Goal: Information Seeking & Learning: Find specific fact

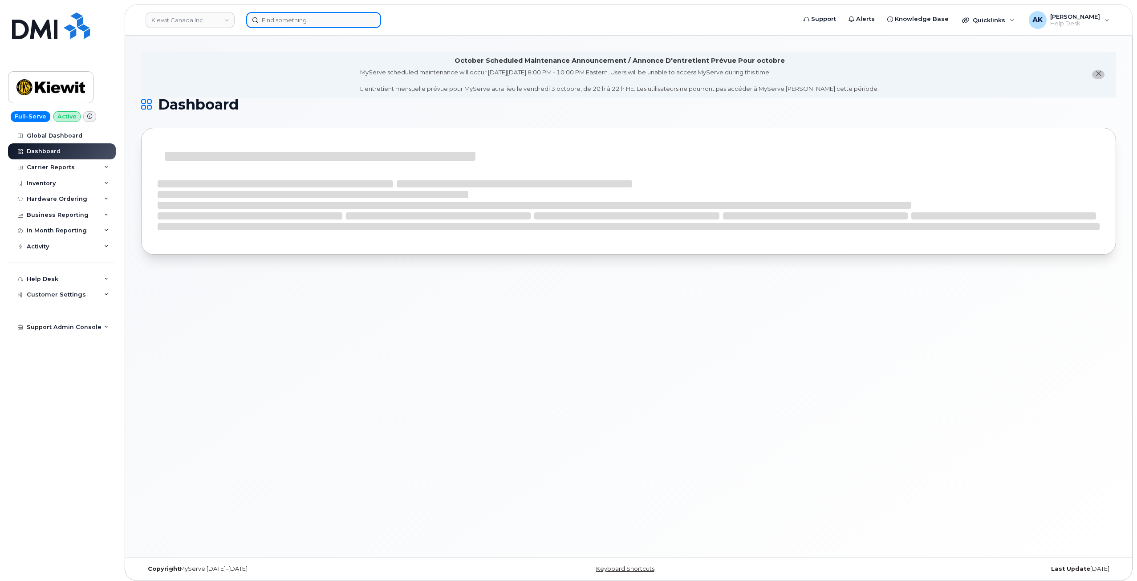
click at [307, 24] on input at bounding box center [313, 20] width 135 height 16
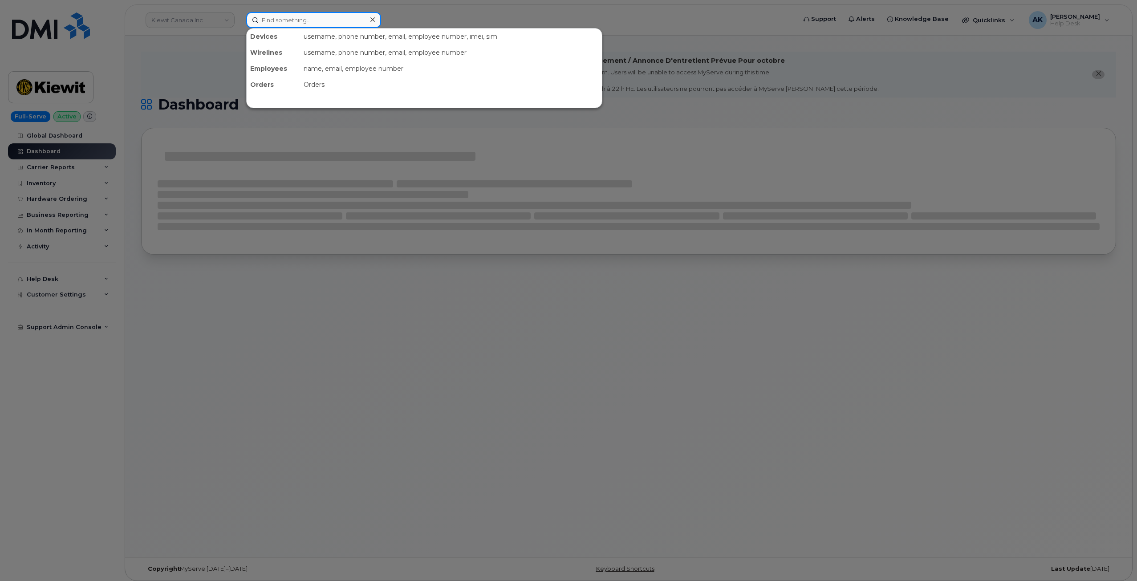
paste input "15038585637"
click at [313, 24] on input "15038585637" at bounding box center [313, 20] width 135 height 16
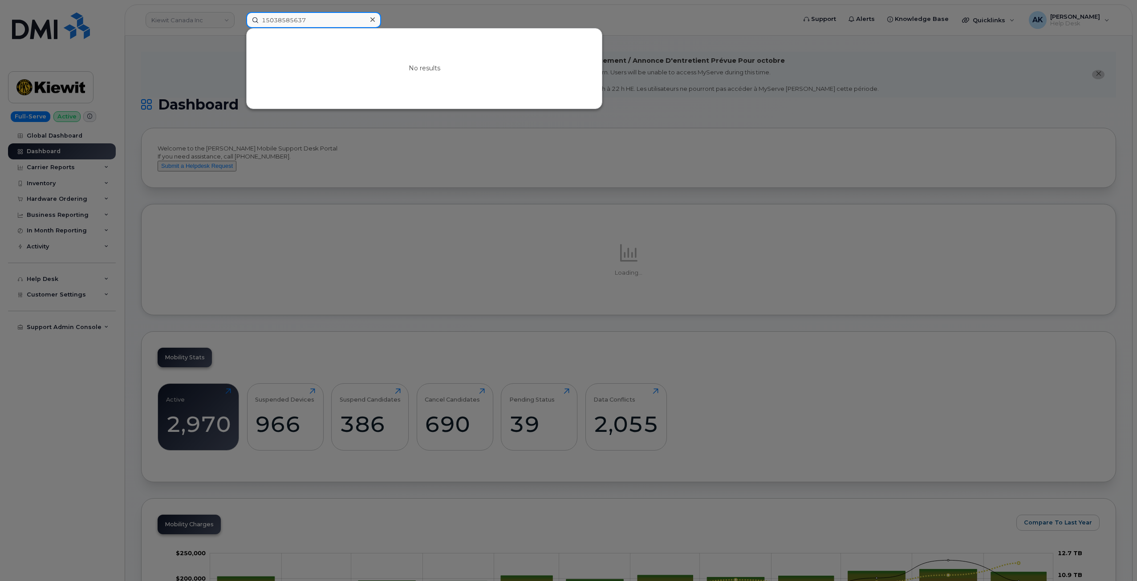
click at [266, 20] on input "15038585637" at bounding box center [313, 20] width 135 height 16
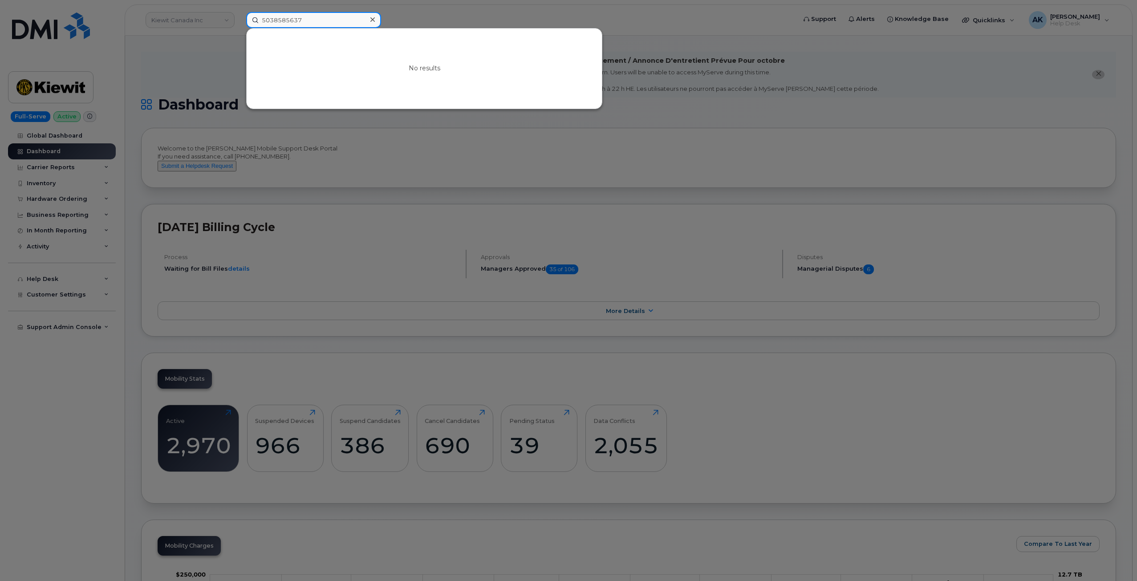
click at [338, 22] on input "5038585637" at bounding box center [313, 20] width 135 height 16
drag, startPoint x: 338, startPoint y: 22, endPoint x: 211, endPoint y: 15, distance: 127.1
click at [239, 20] on div "5038585637 No results" at bounding box center [518, 20] width 558 height 16
paste input "35 613457 293630"
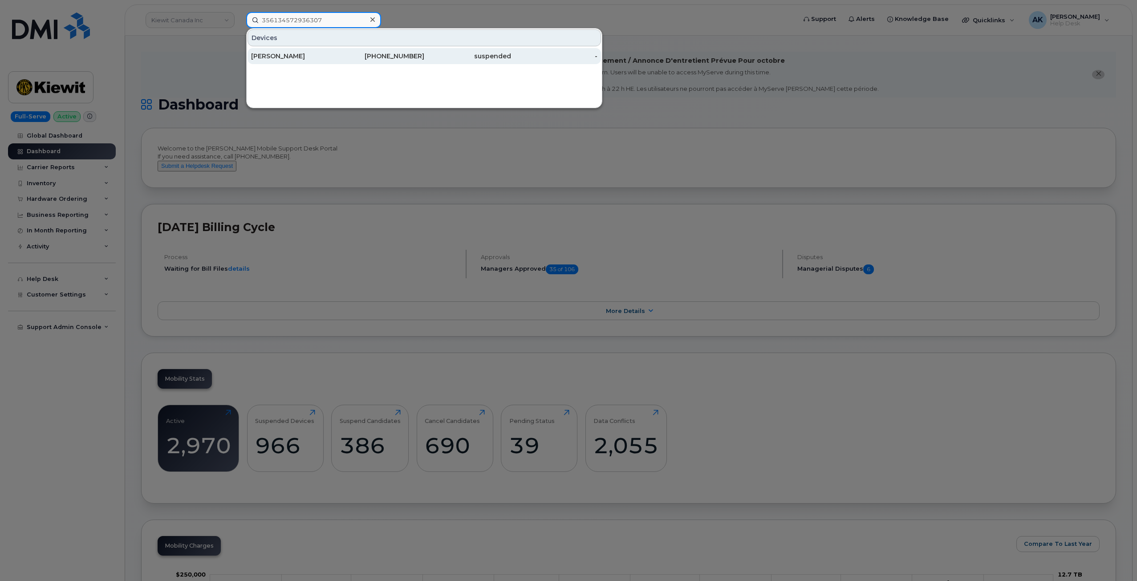
type input "356134572936307"
click at [292, 62] on div "Cheyenne Wickett" at bounding box center [294, 56] width 87 height 16
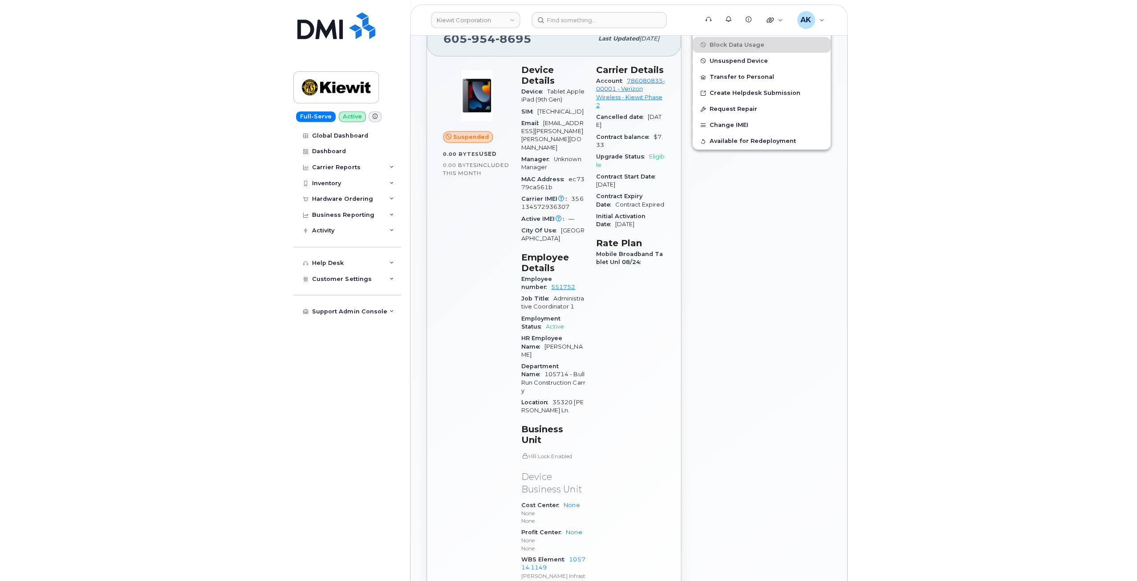
scroll to position [312, 0]
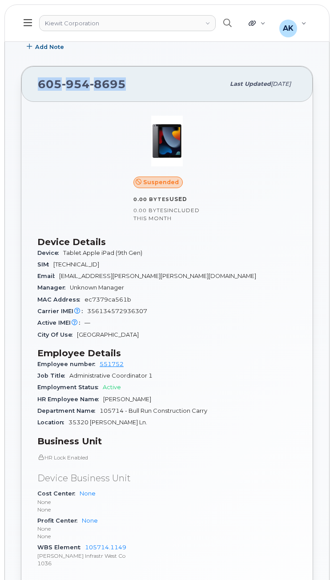
drag, startPoint x: 132, startPoint y: 78, endPoint x: 36, endPoint y: 80, distance: 95.2
click at [36, 80] on div "605 954 8695 Last updated Sep 23, 2025" at bounding box center [166, 84] width 291 height 36
click at [128, 85] on div "605 954 8695" at bounding box center [131, 84] width 187 height 19
click at [133, 84] on div "605 954 8695" at bounding box center [131, 84] width 187 height 19
drag, startPoint x: 137, startPoint y: 81, endPoint x: 35, endPoint y: 78, distance: 102.0
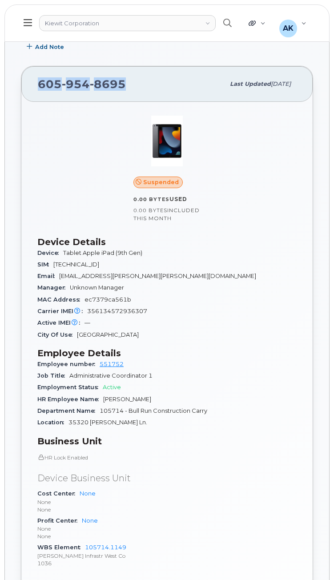
click at [35, 78] on div "605 954 8695 Last updated Sep 23, 2025" at bounding box center [166, 84] width 291 height 36
copy span "605 954 8695"
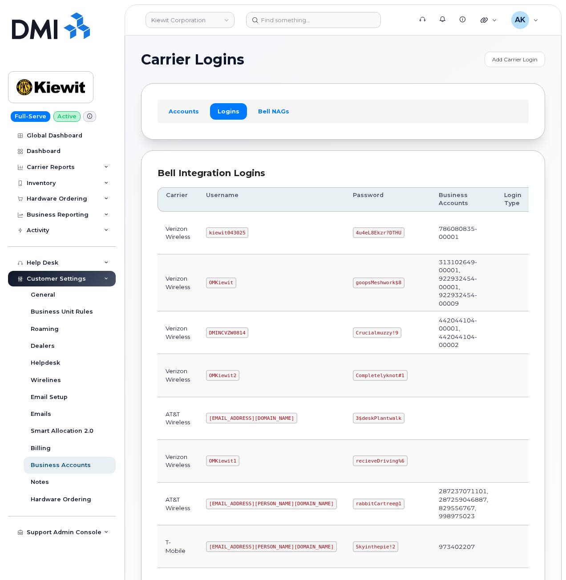
click at [222, 233] on code "kiewit043025" at bounding box center [227, 232] width 42 height 11
copy code "kiewit043025"
click at [355, 232] on code "4u4eL8Ekzr?DTHU" at bounding box center [379, 232] width 52 height 11
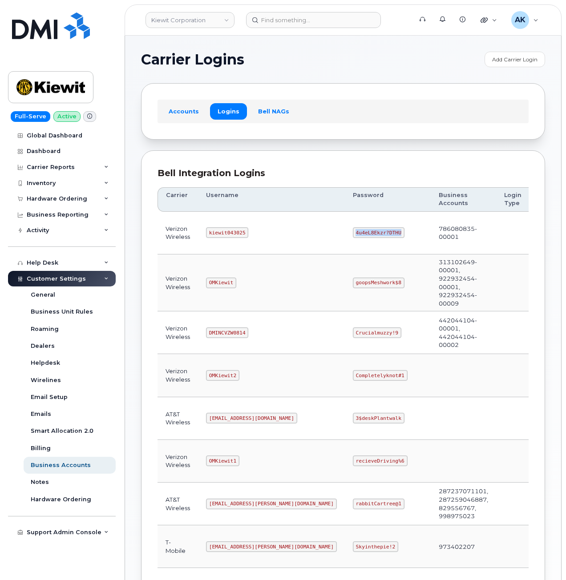
drag, startPoint x: 356, startPoint y: 232, endPoint x: 314, endPoint y: 231, distance: 42.3
click at [353, 231] on code "4u4eL8Ekzr?DTHU" at bounding box center [379, 232] width 52 height 11
copy code "4u4eL8Ekzr?DTHU"
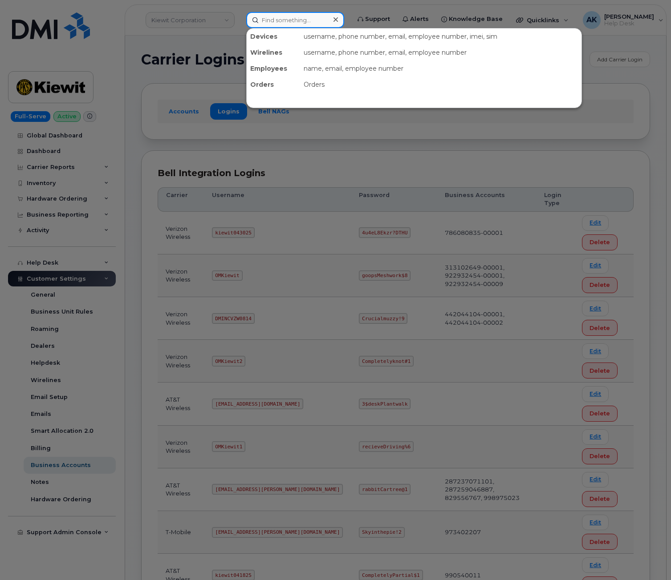
click at [275, 19] on input at bounding box center [295, 20] width 98 height 16
paste input "6059548695"
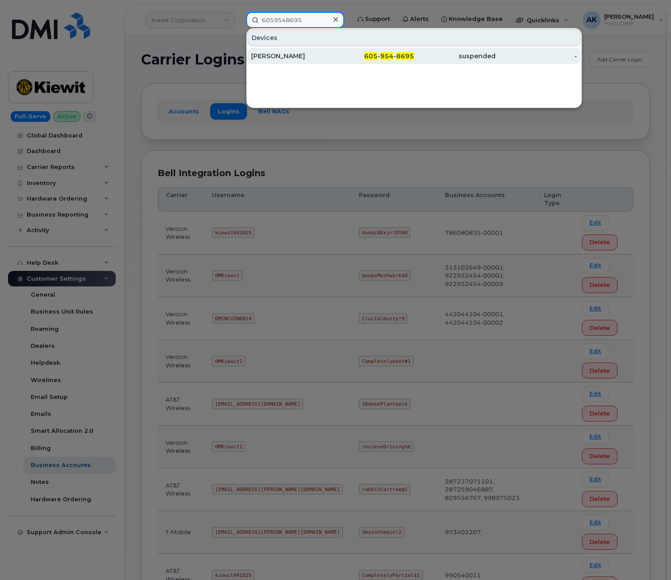
type input "6059548695"
click at [295, 57] on div "[PERSON_NAME]" at bounding box center [291, 56] width 81 height 9
click at [322, 59] on div "[PERSON_NAME]" at bounding box center [291, 56] width 81 height 9
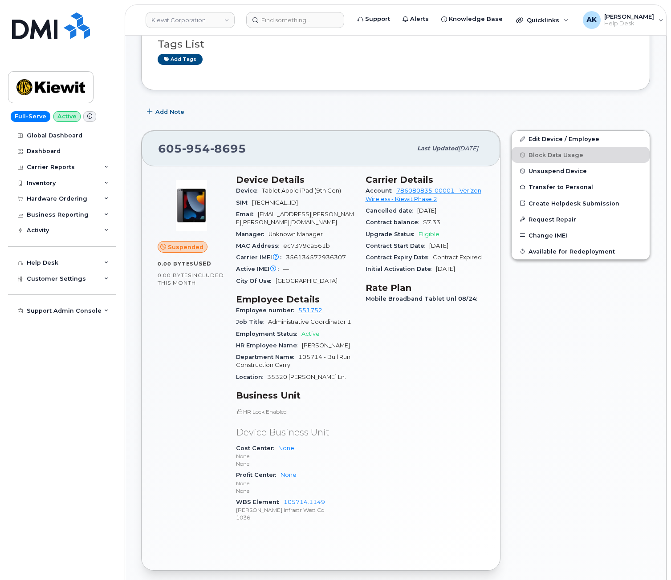
scroll to position [223, 0]
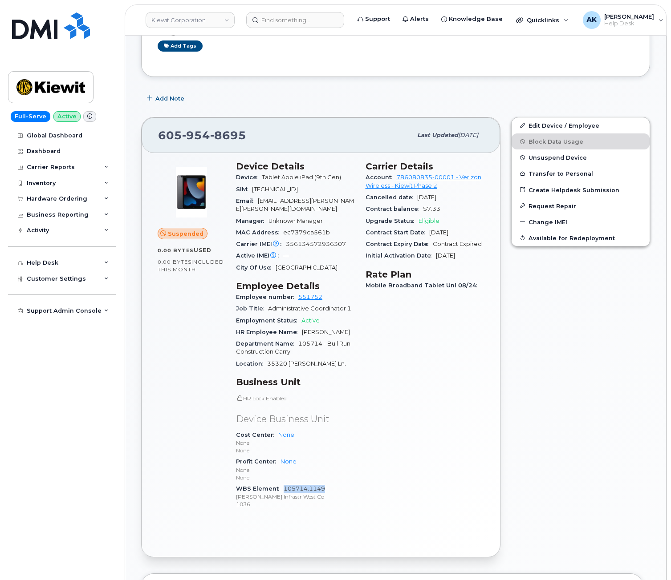
drag, startPoint x: 328, startPoint y: 473, endPoint x: 283, endPoint y: 472, distance: 44.5
click at [283, 483] on div "WBS Element 105714.1149 Kiewit Infrastr West Co 1036" at bounding box center [295, 496] width 119 height 27
copy link "105714.1149"
click at [393, 90] on div "Add Note" at bounding box center [395, 98] width 509 height 16
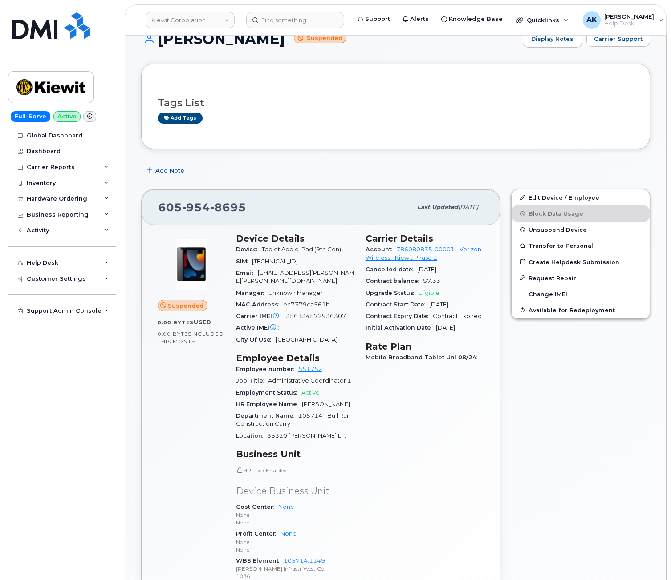
scroll to position [178, 0]
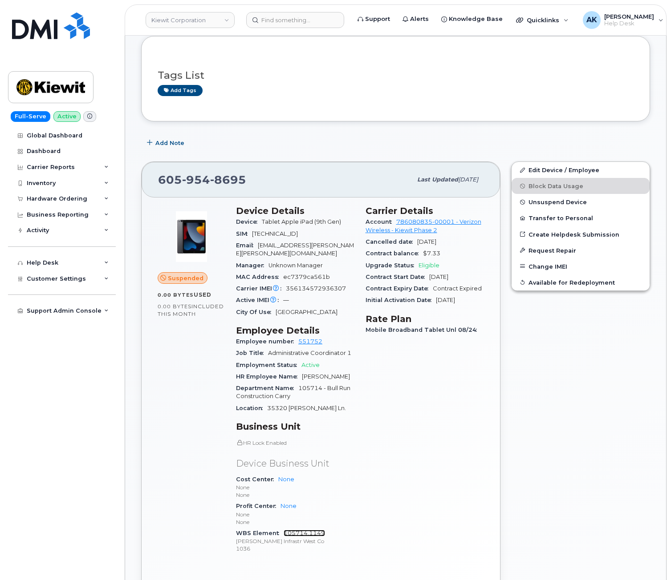
click at [316, 530] on link "105714.1149" at bounding box center [303, 533] width 41 height 7
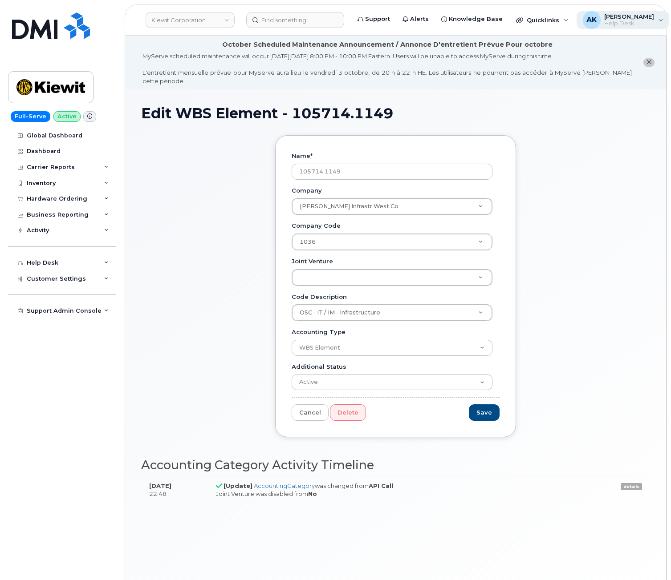
click at [619, 23] on span "Help Desk" at bounding box center [629, 23] width 50 height 7
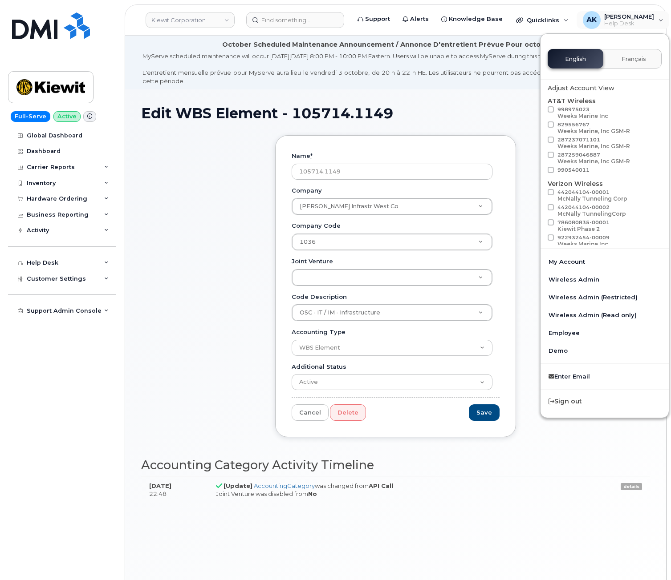
click at [440, 107] on h1 "Edit WBS Element - 105714.1149" at bounding box center [395, 113] width 509 height 16
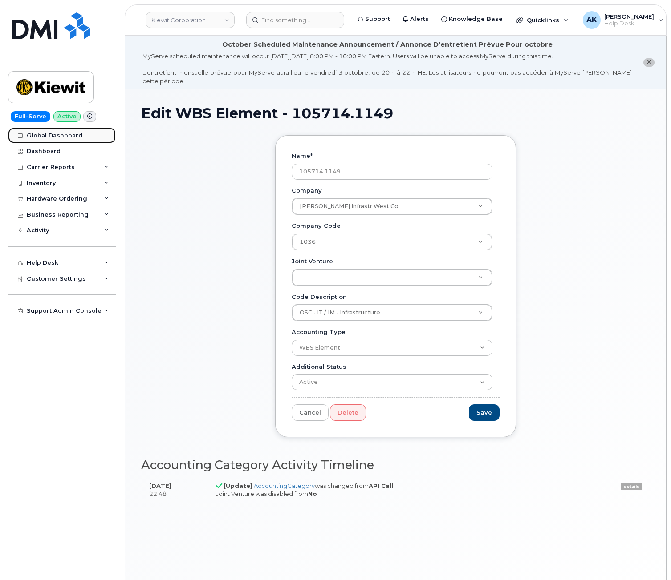
click at [72, 138] on div "Global Dashboard" at bounding box center [55, 135] width 56 height 7
click at [65, 138] on div "Global Dashboard" at bounding box center [55, 135] width 56 height 7
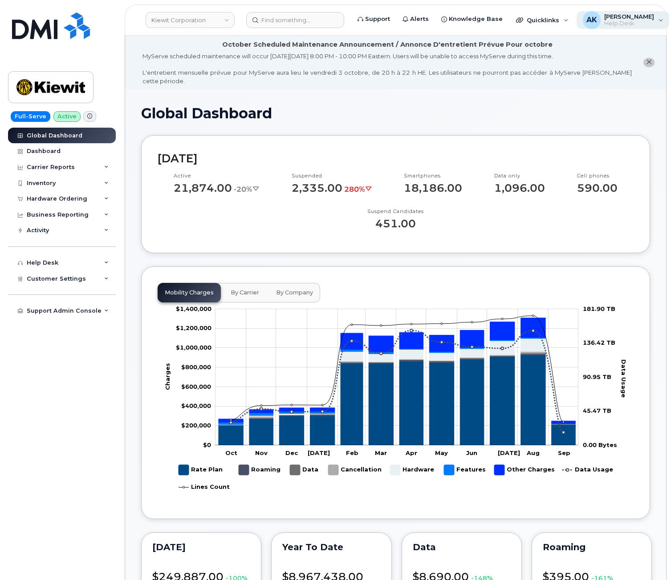
click at [646, 21] on div "AK [PERSON_NAME] Help Desk" at bounding box center [622, 20] width 93 height 18
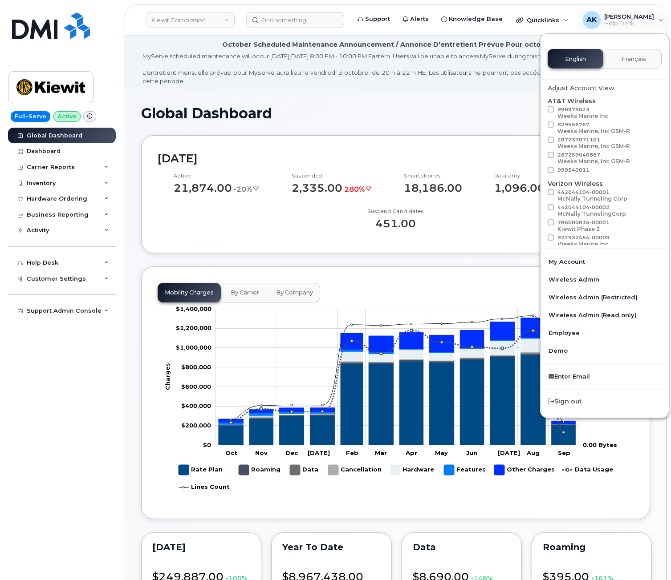
click at [473, 271] on div "Mobility Charges By Carrier By Company Zoom Out Charges $1,000,000 -$400,000 -$…" at bounding box center [395, 393] width 509 height 253
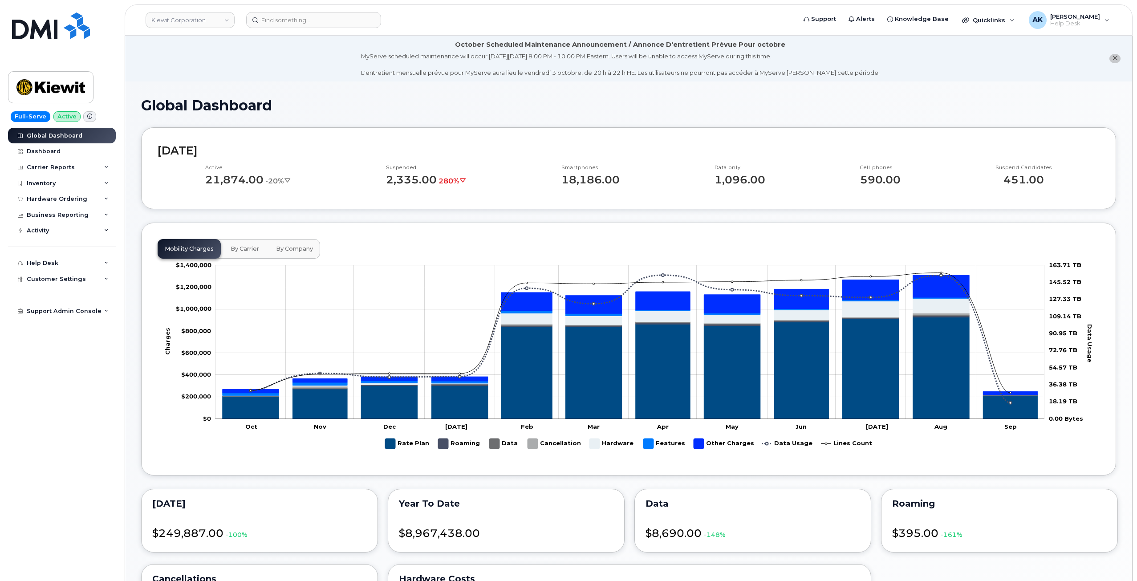
drag, startPoint x: 131, startPoint y: 429, endPoint x: 136, endPoint y: 428, distance: 5.2
drag, startPoint x: 136, startPoint y: 428, endPoint x: 127, endPoint y: 464, distance: 37.5
click at [670, 217] on div "September 2025 Active 21,874.00 -20% Suspended 2,335.00 280% Smartphones 18,186…" at bounding box center [628, 415] width 975 height 576
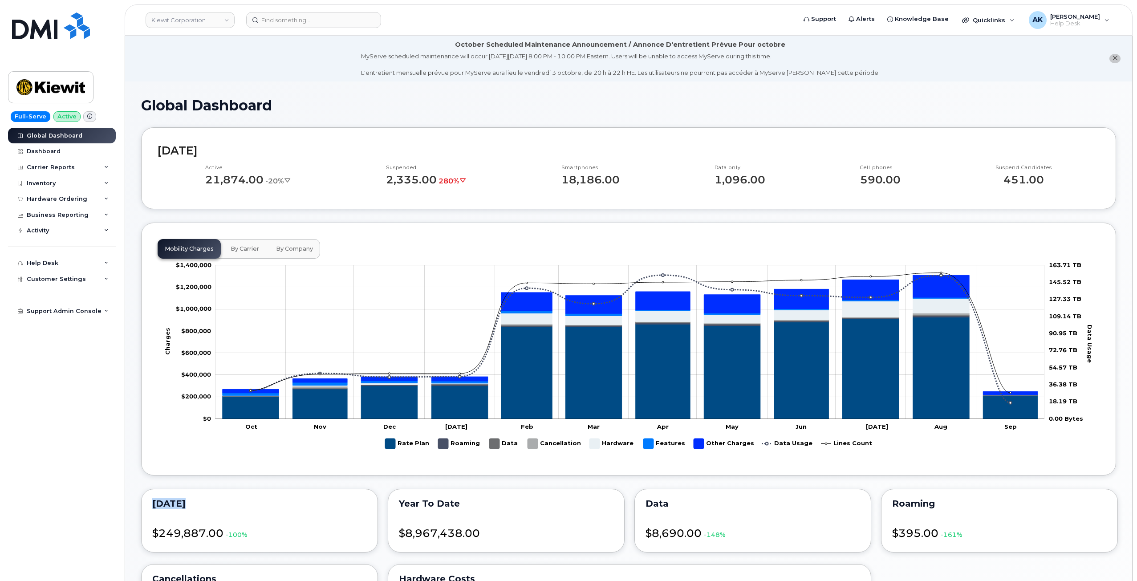
click at [670, 217] on div "September 2025 Active 21,874.00 -20% Suspended 2,335.00 280% Smartphones 18,186…" at bounding box center [628, 415] width 975 height 576
